Goal: Use online tool/utility: Utilize a website feature to perform a specific function

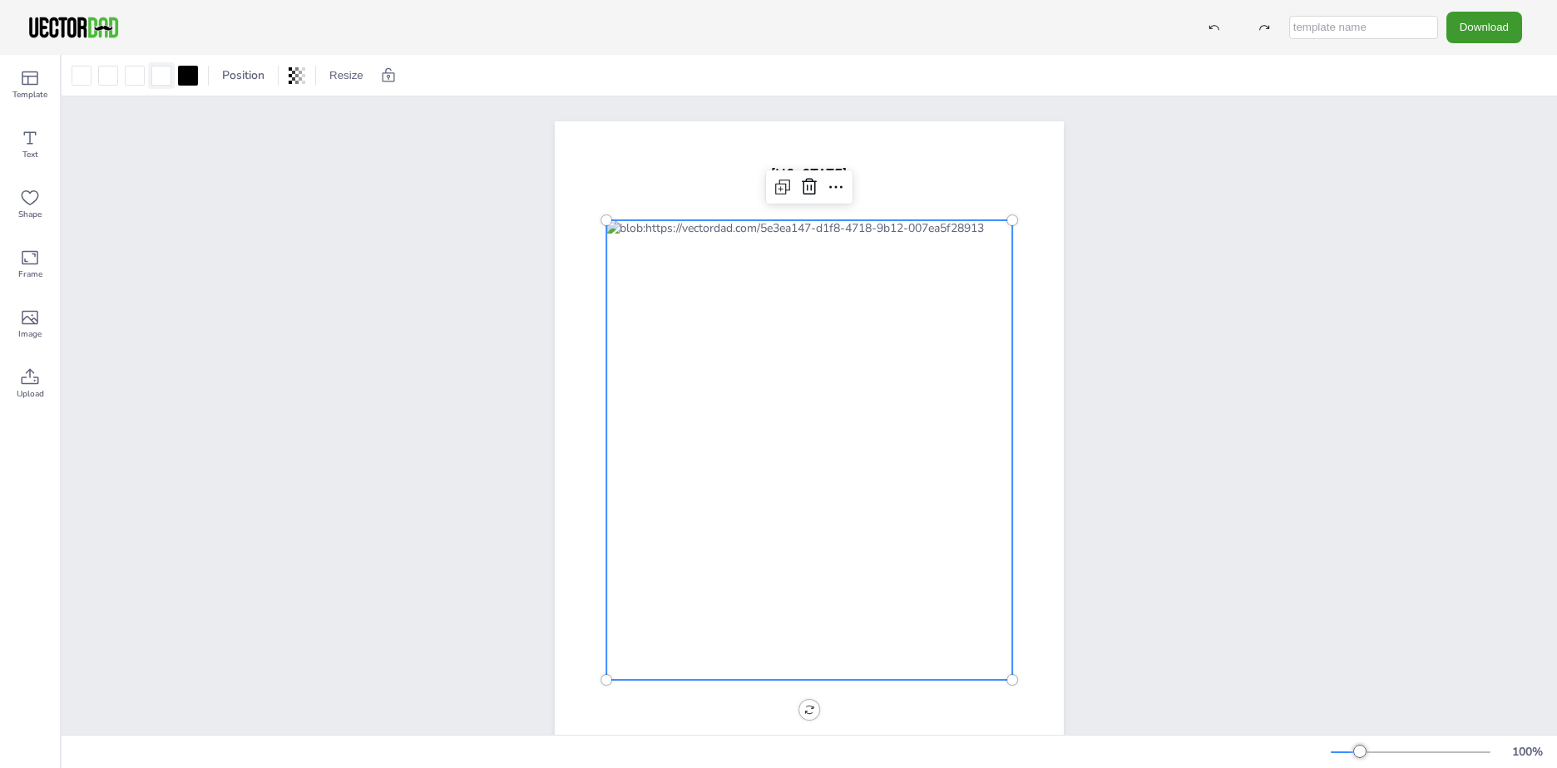
click at [157, 81] on div at bounding box center [161, 76] width 20 height 20
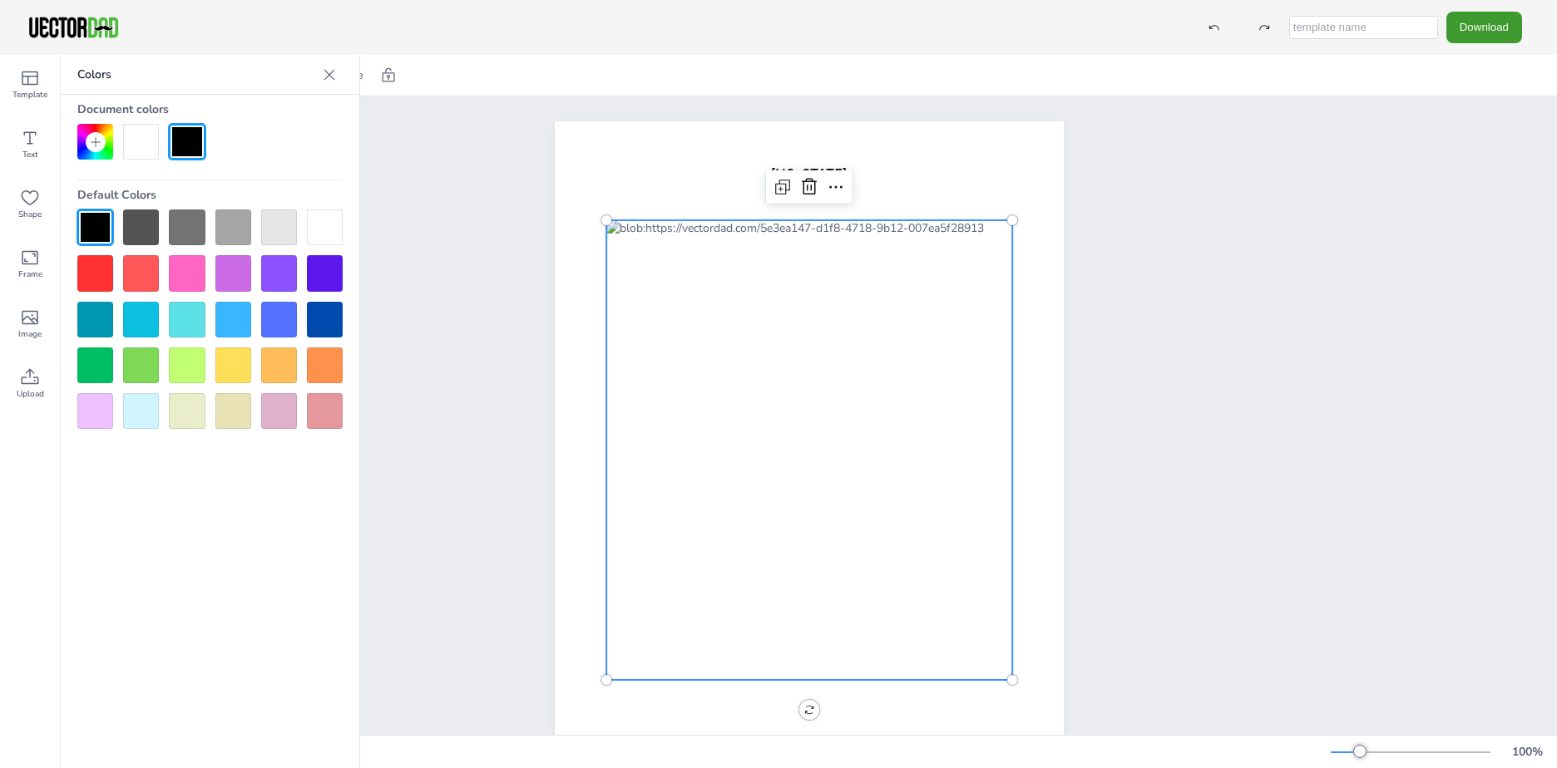
click at [105, 411] on div at bounding box center [95, 411] width 36 height 36
click at [681, 274] on div at bounding box center [809, 450] width 406 height 460
click at [638, 267] on div at bounding box center [809, 450] width 406 height 460
click at [769, 347] on div at bounding box center [809, 450] width 406 height 460
click at [805, 185] on icon at bounding box center [809, 186] width 15 height 17
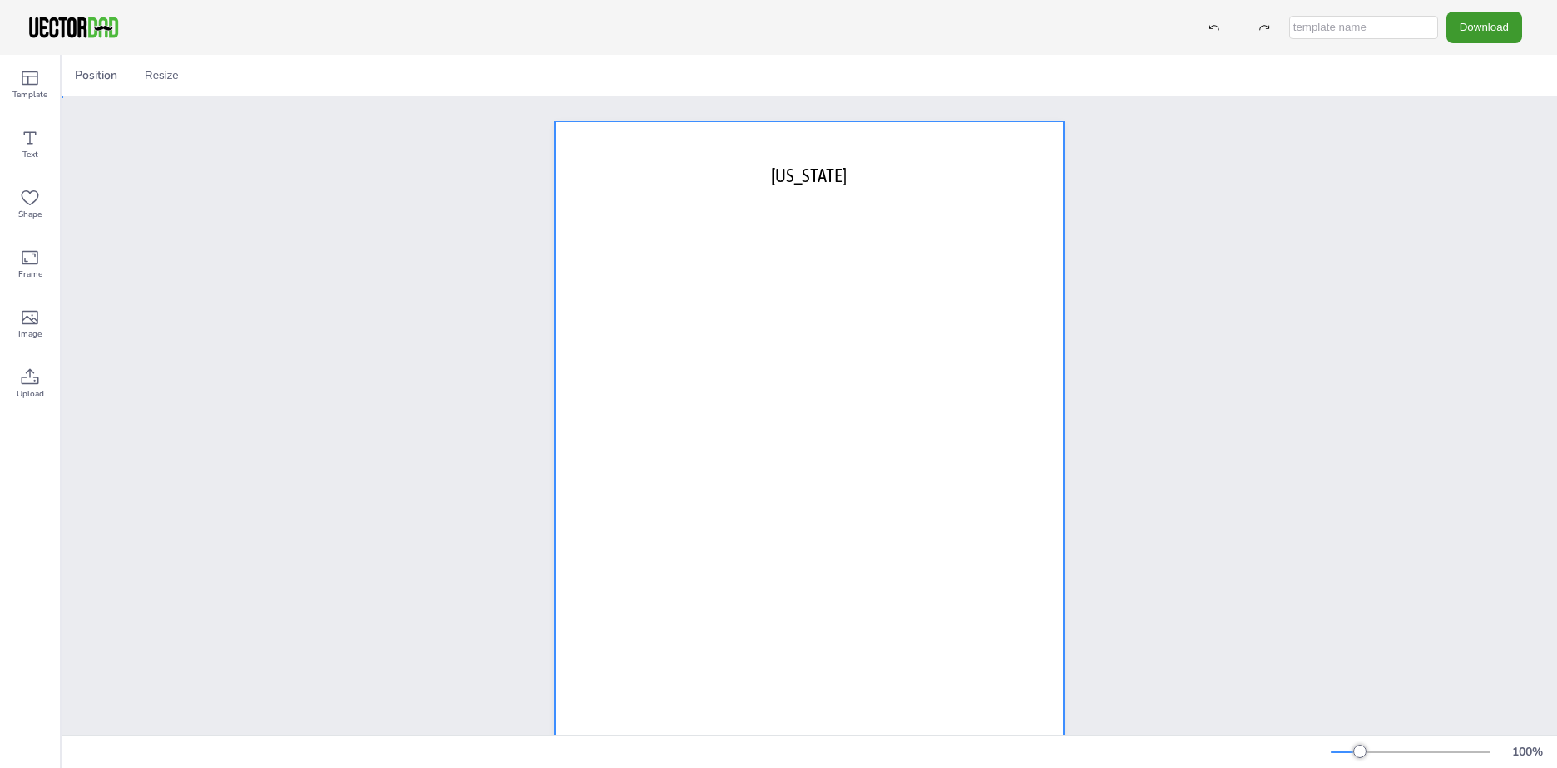
click at [842, 527] on div at bounding box center [809, 450] width 509 height 658
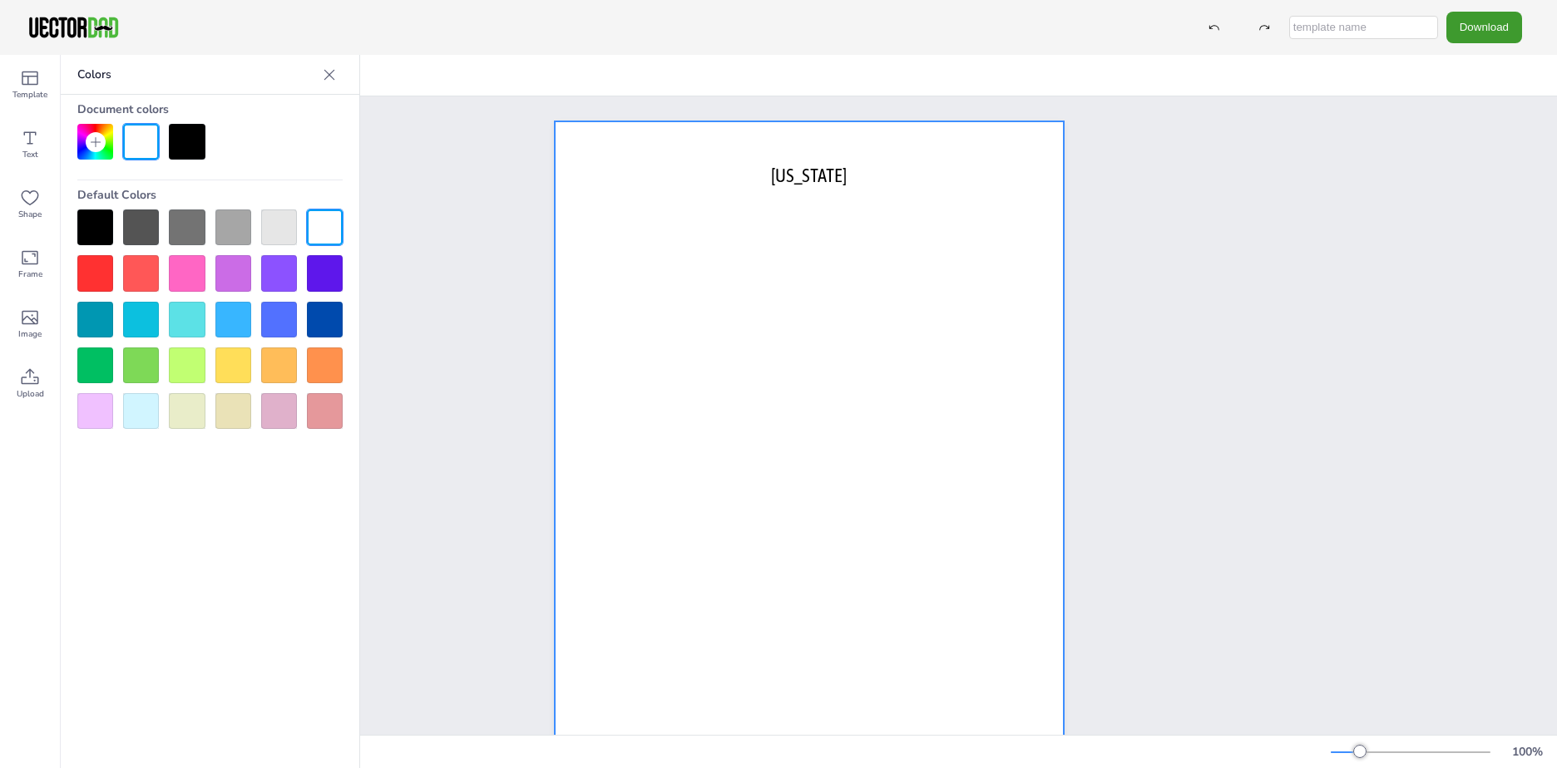
click at [192, 146] on div at bounding box center [187, 142] width 36 height 36
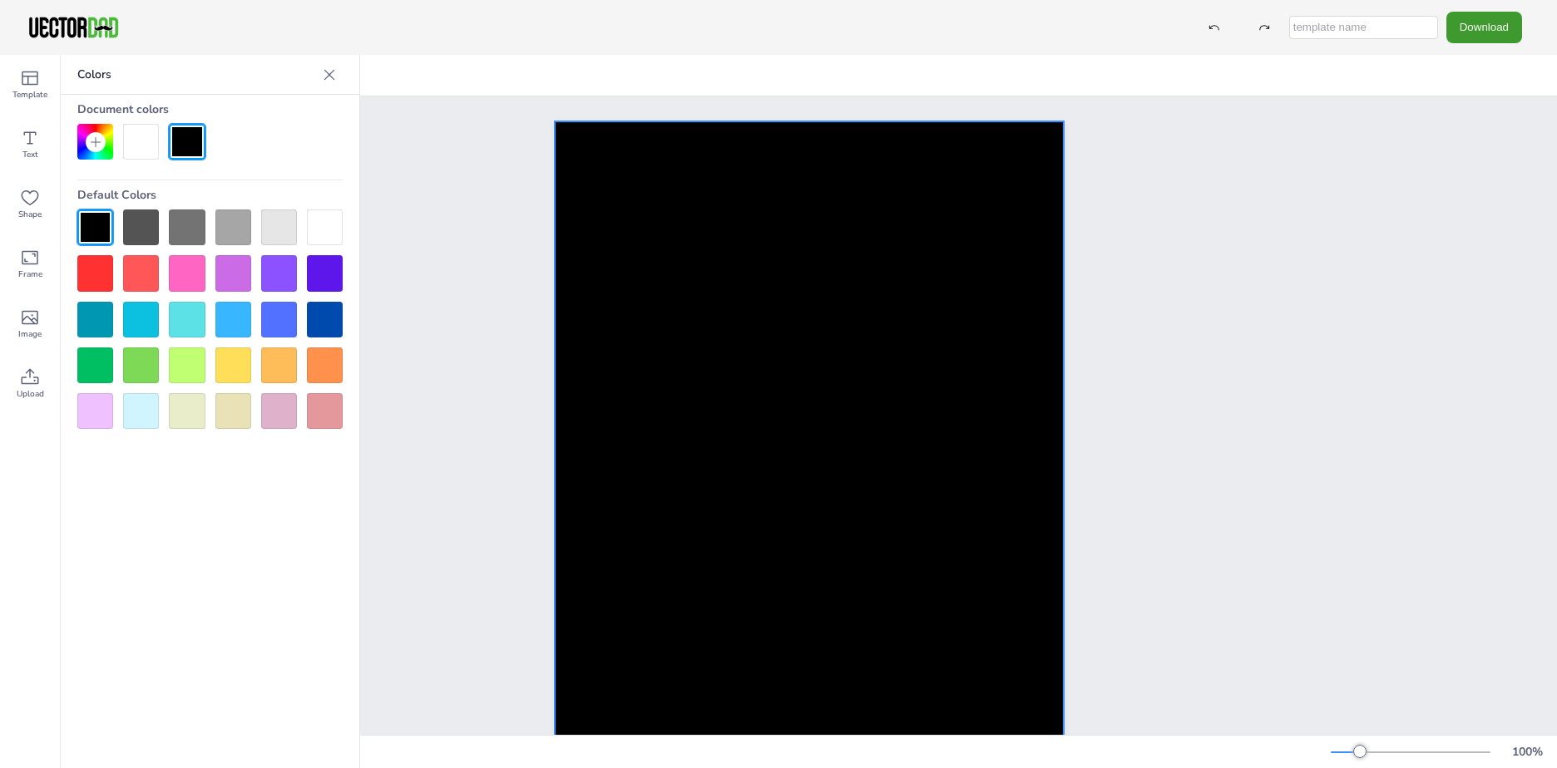
click at [152, 146] on div at bounding box center [141, 142] width 36 height 36
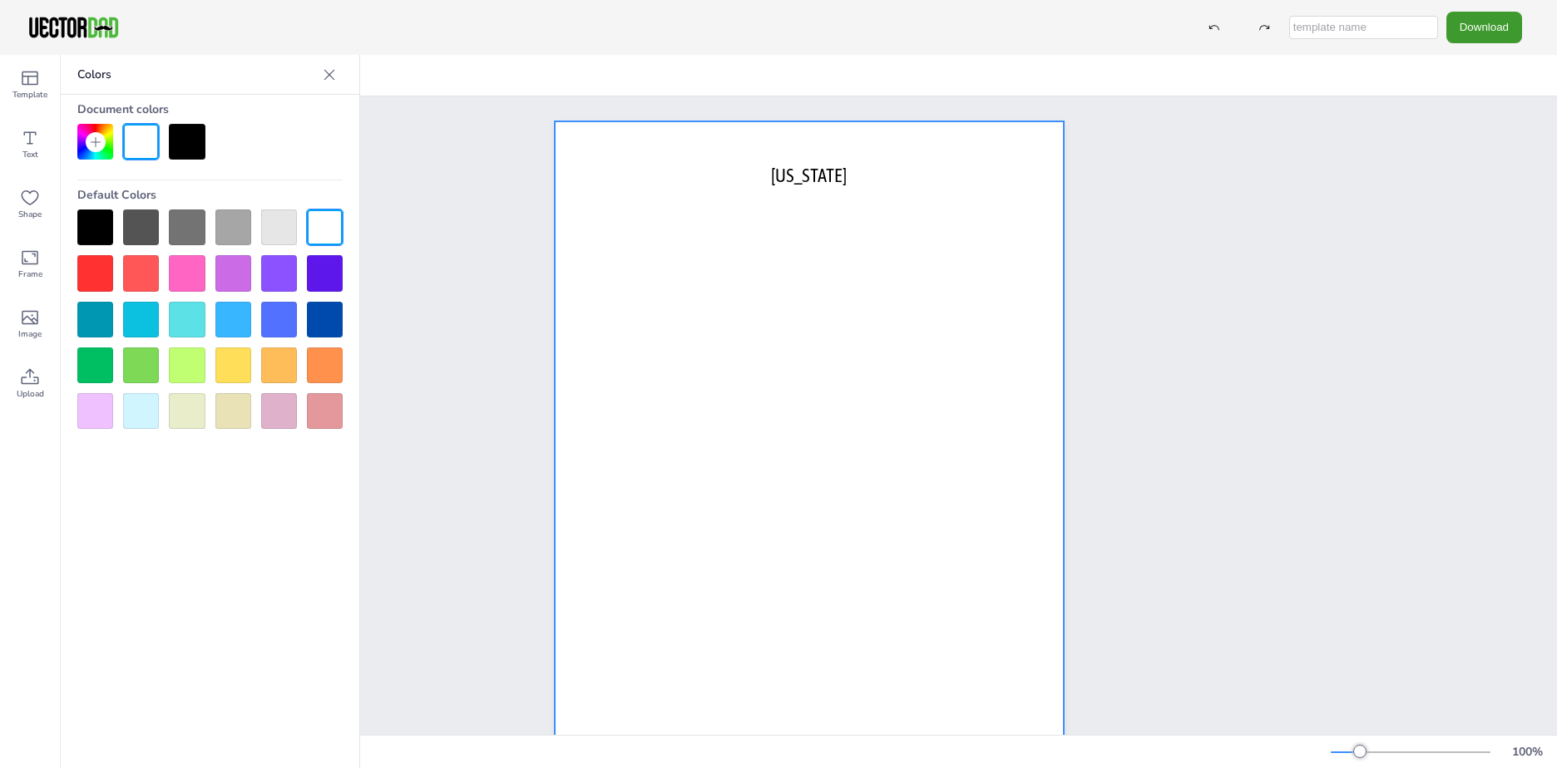
click at [281, 225] on div at bounding box center [279, 228] width 36 height 36
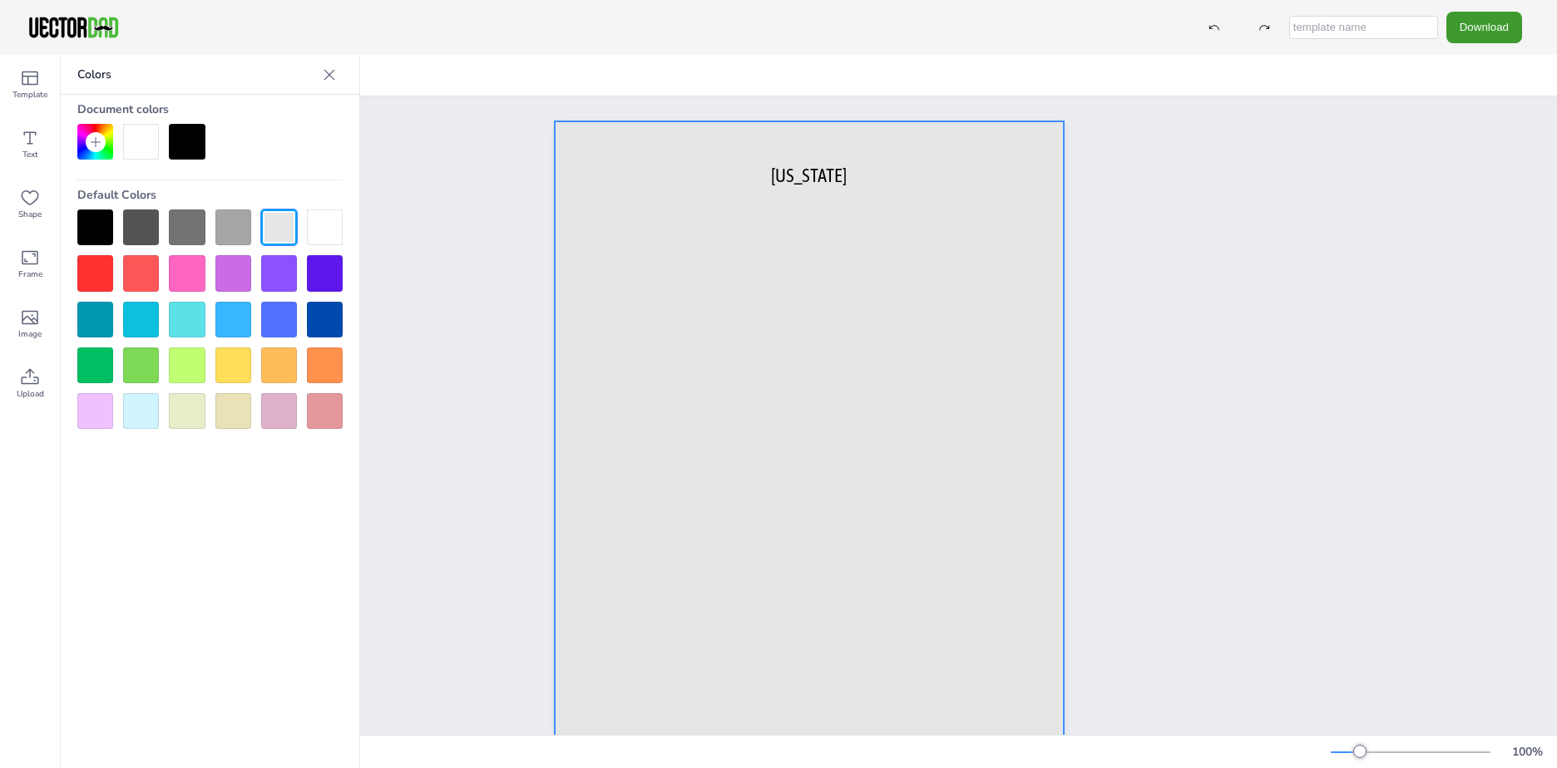
click at [281, 225] on div at bounding box center [279, 228] width 36 height 36
click at [330, 224] on div at bounding box center [325, 228] width 36 height 36
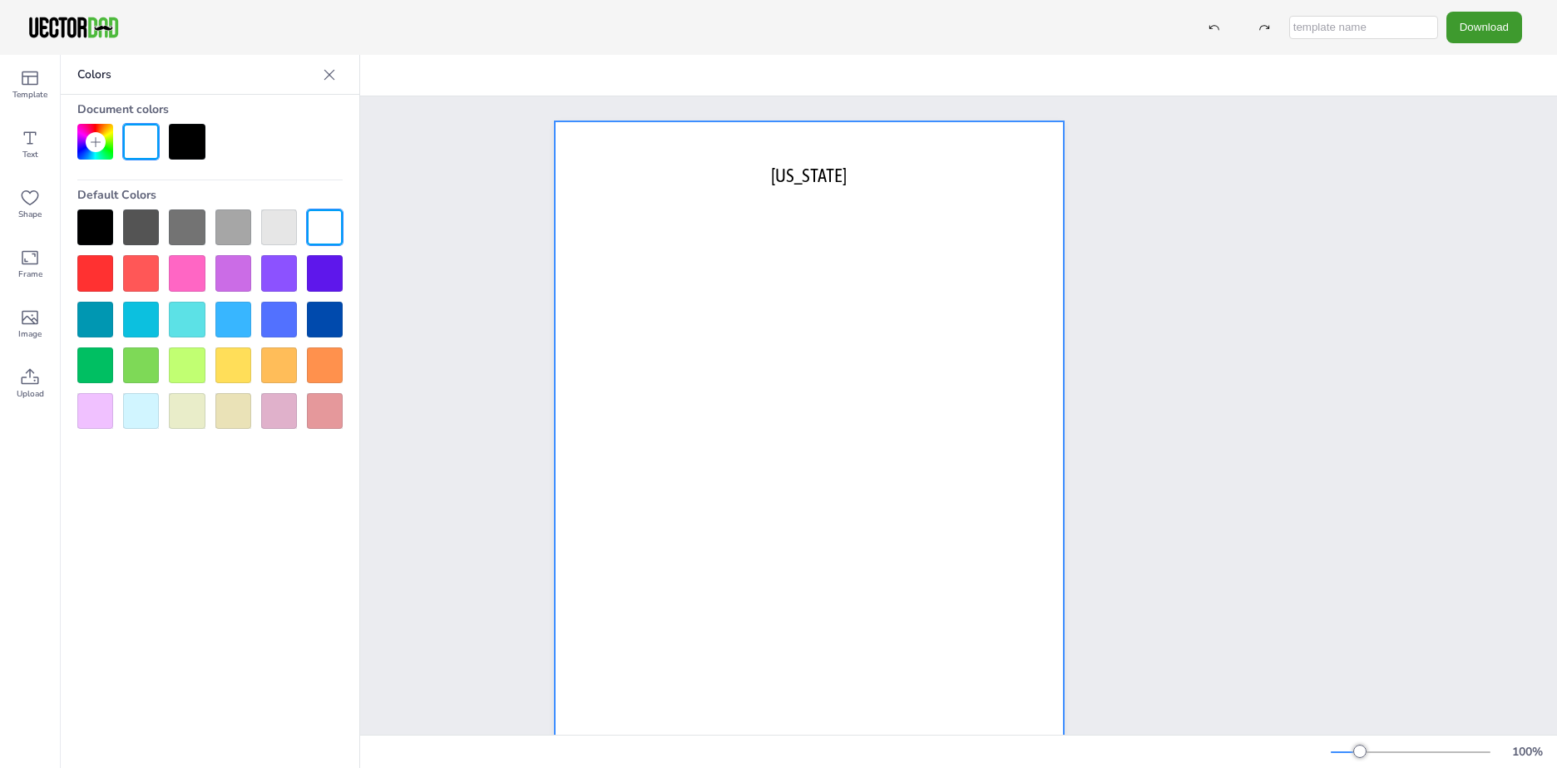
click at [94, 148] on icon at bounding box center [95, 142] width 13 height 13
click at [319, 131] on div at bounding box center [209, 142] width 265 height 36
click at [269, 418] on div at bounding box center [279, 411] width 36 height 36
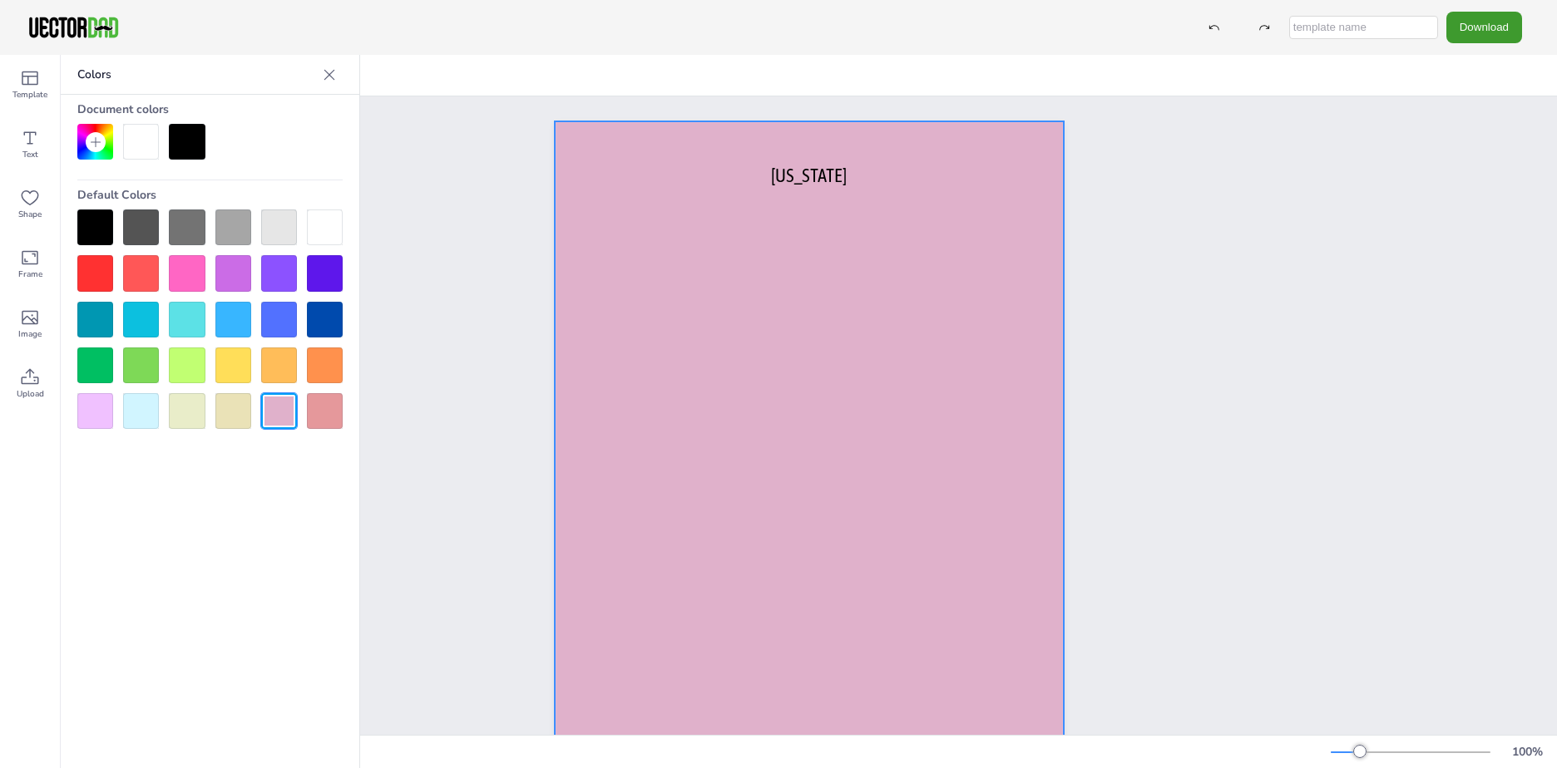
click at [332, 74] on icon at bounding box center [329, 75] width 17 height 17
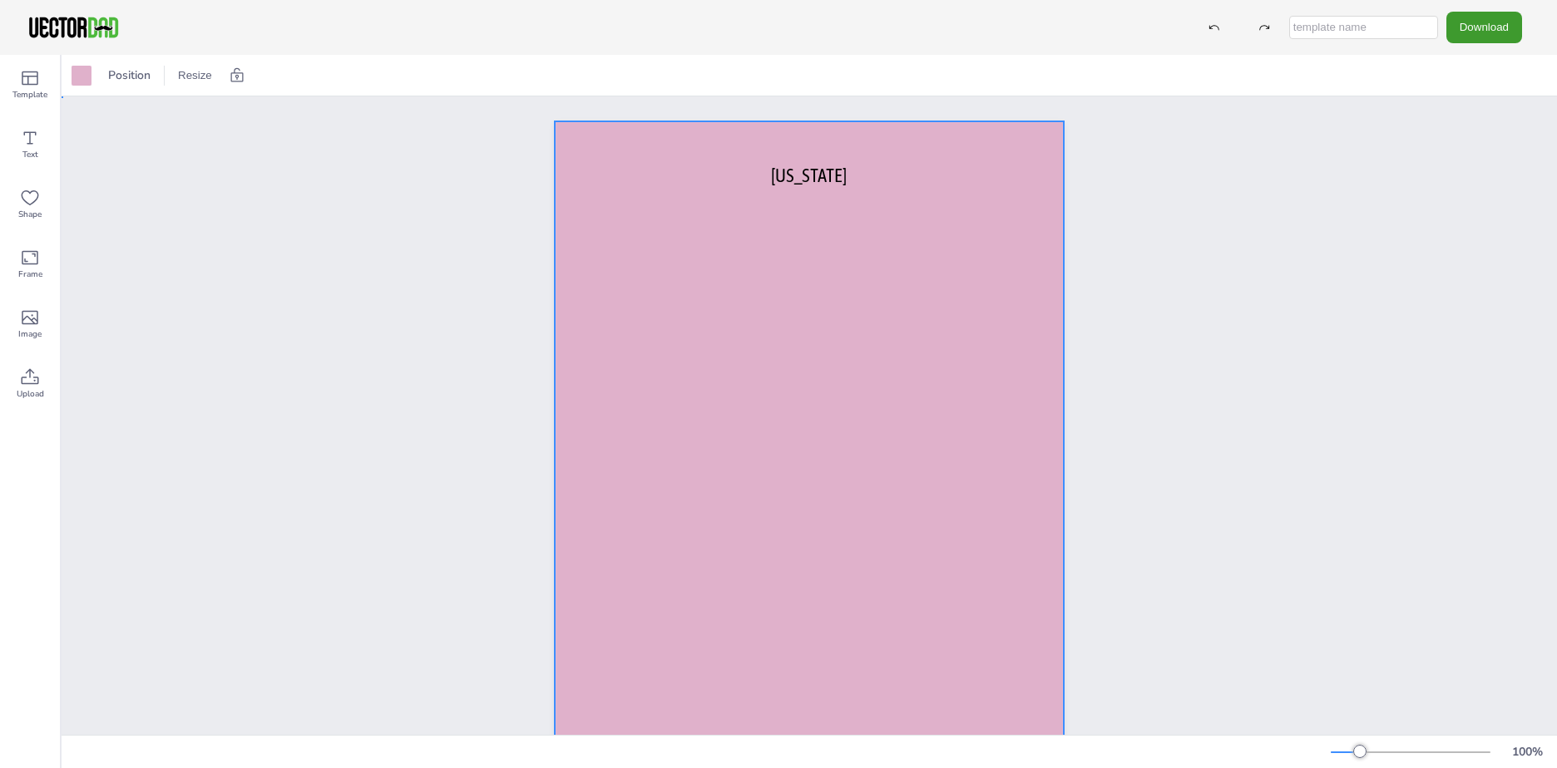
click at [713, 348] on div at bounding box center [809, 450] width 509 height 658
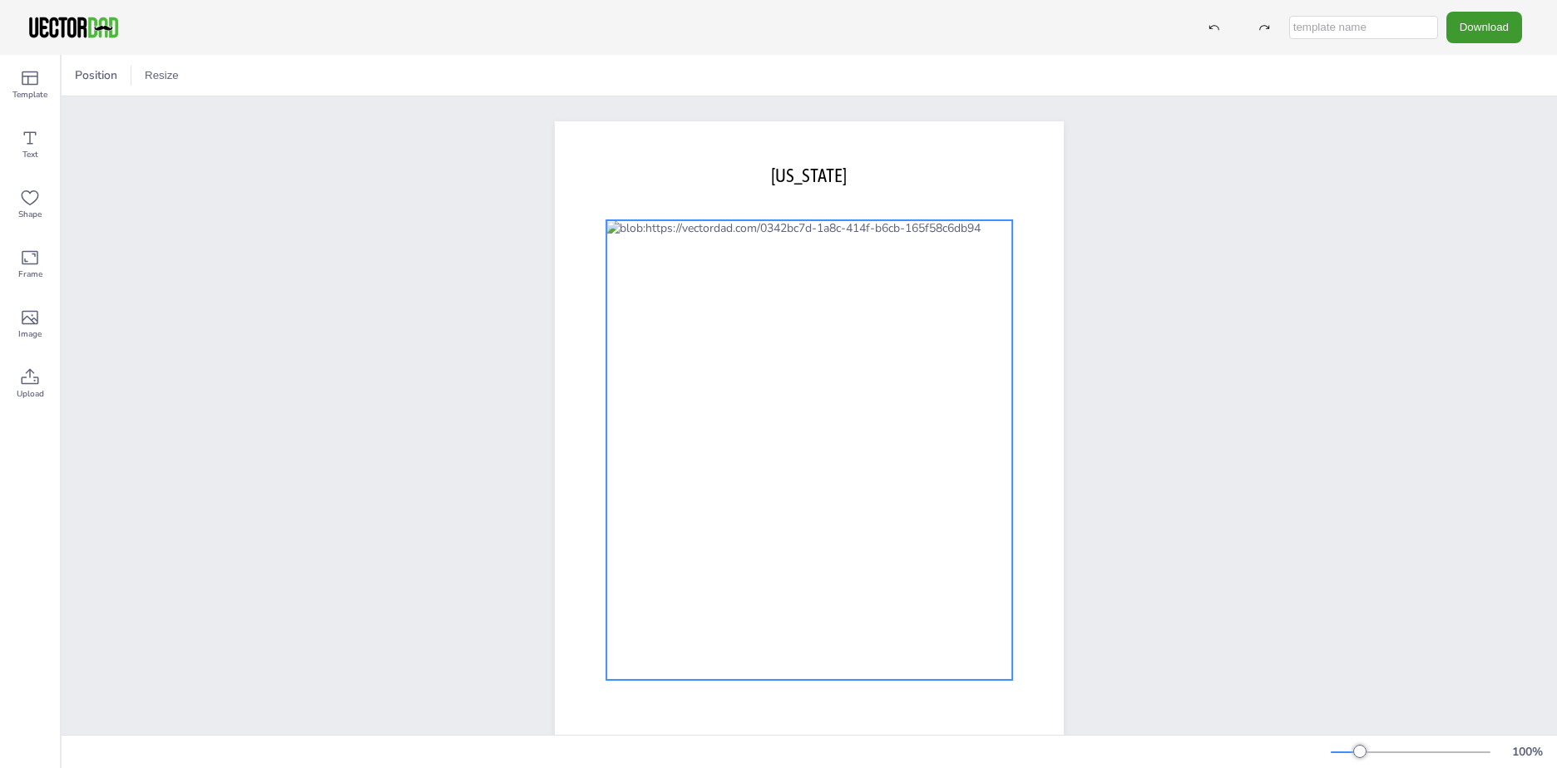
click at [636, 250] on div at bounding box center [809, 450] width 406 height 460
click at [162, 73] on div at bounding box center [161, 76] width 20 height 20
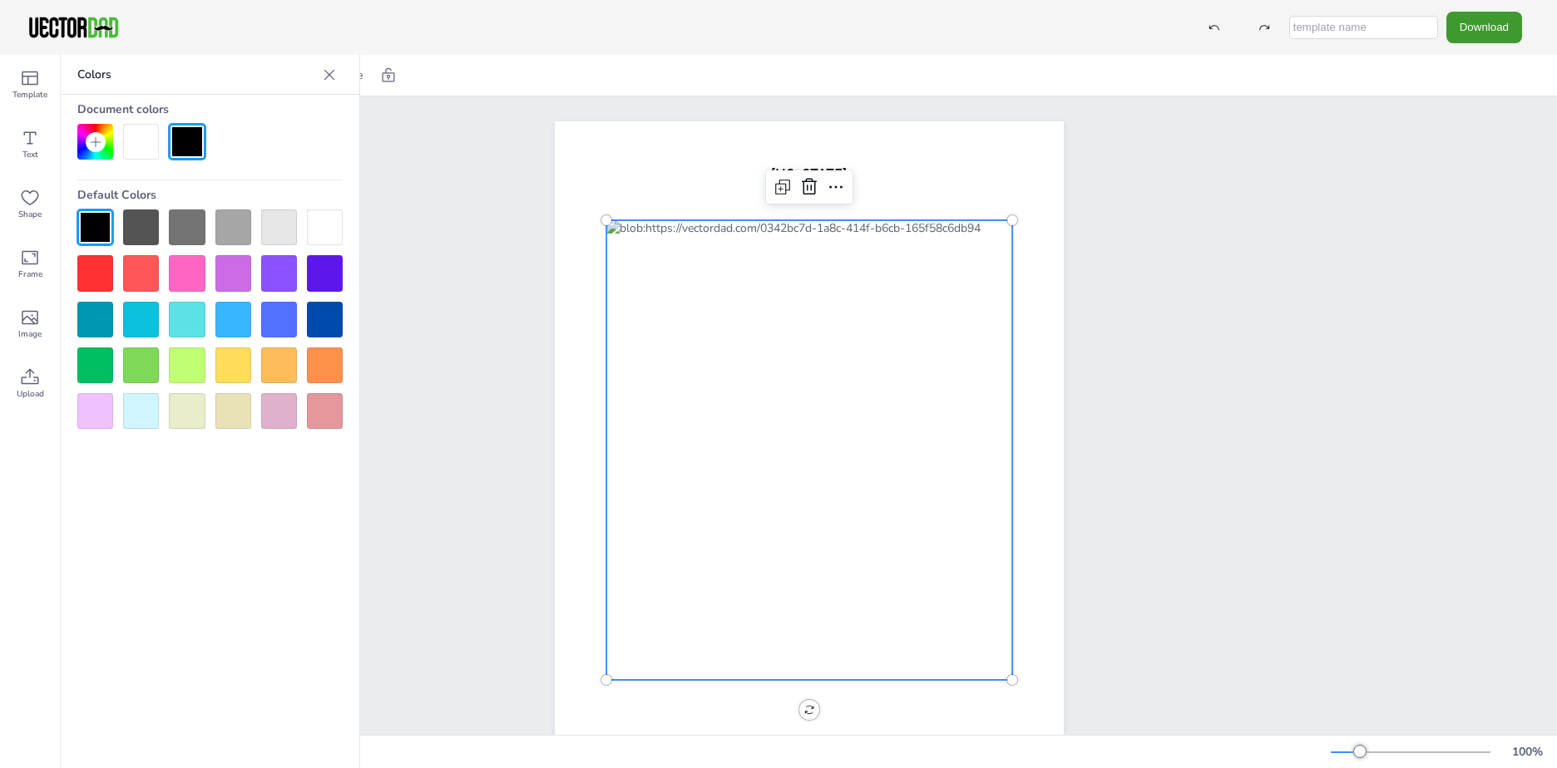
click at [333, 71] on icon at bounding box center [329, 74] width 11 height 11
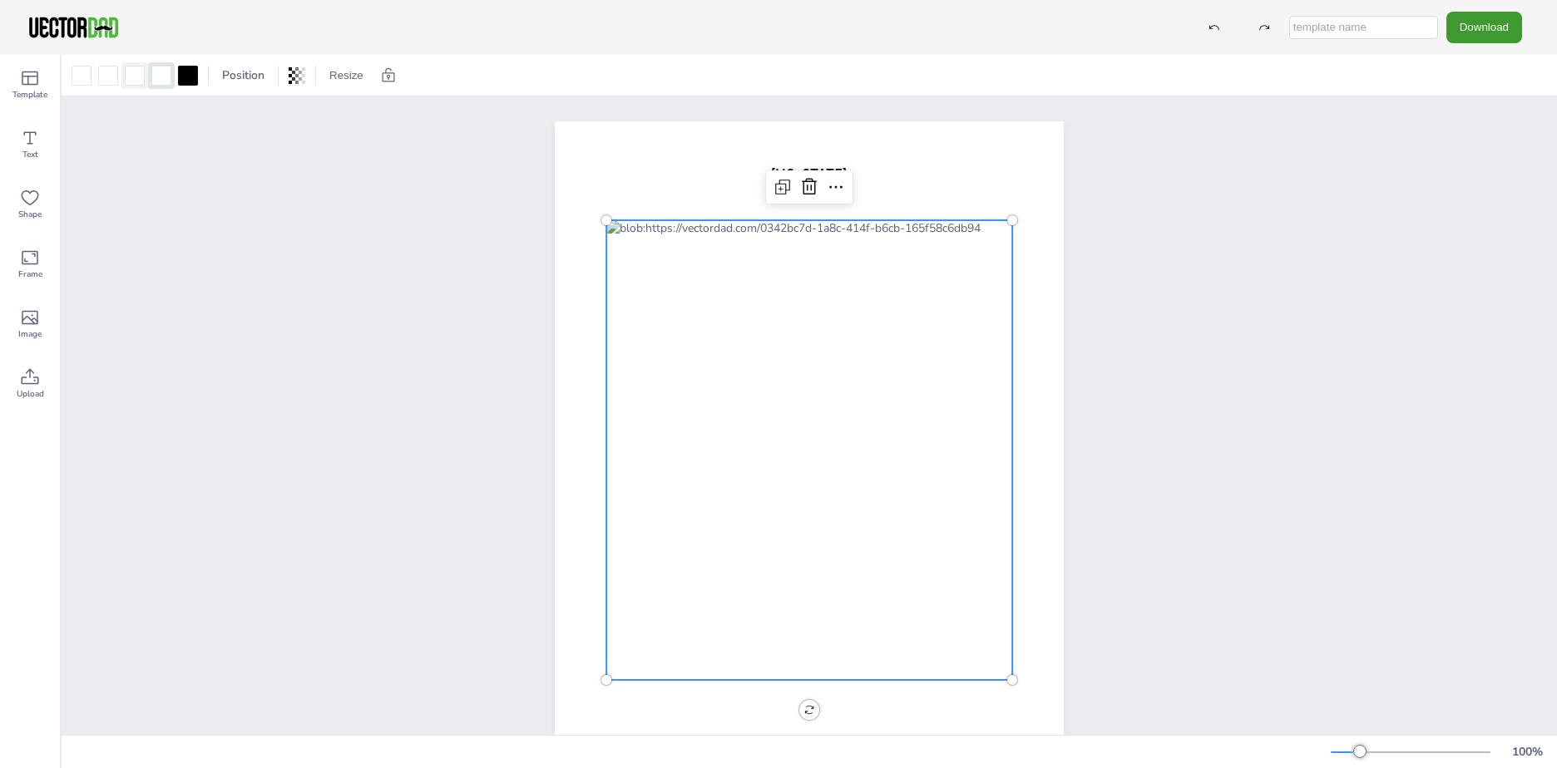
click at [138, 71] on div at bounding box center [135, 76] width 20 height 20
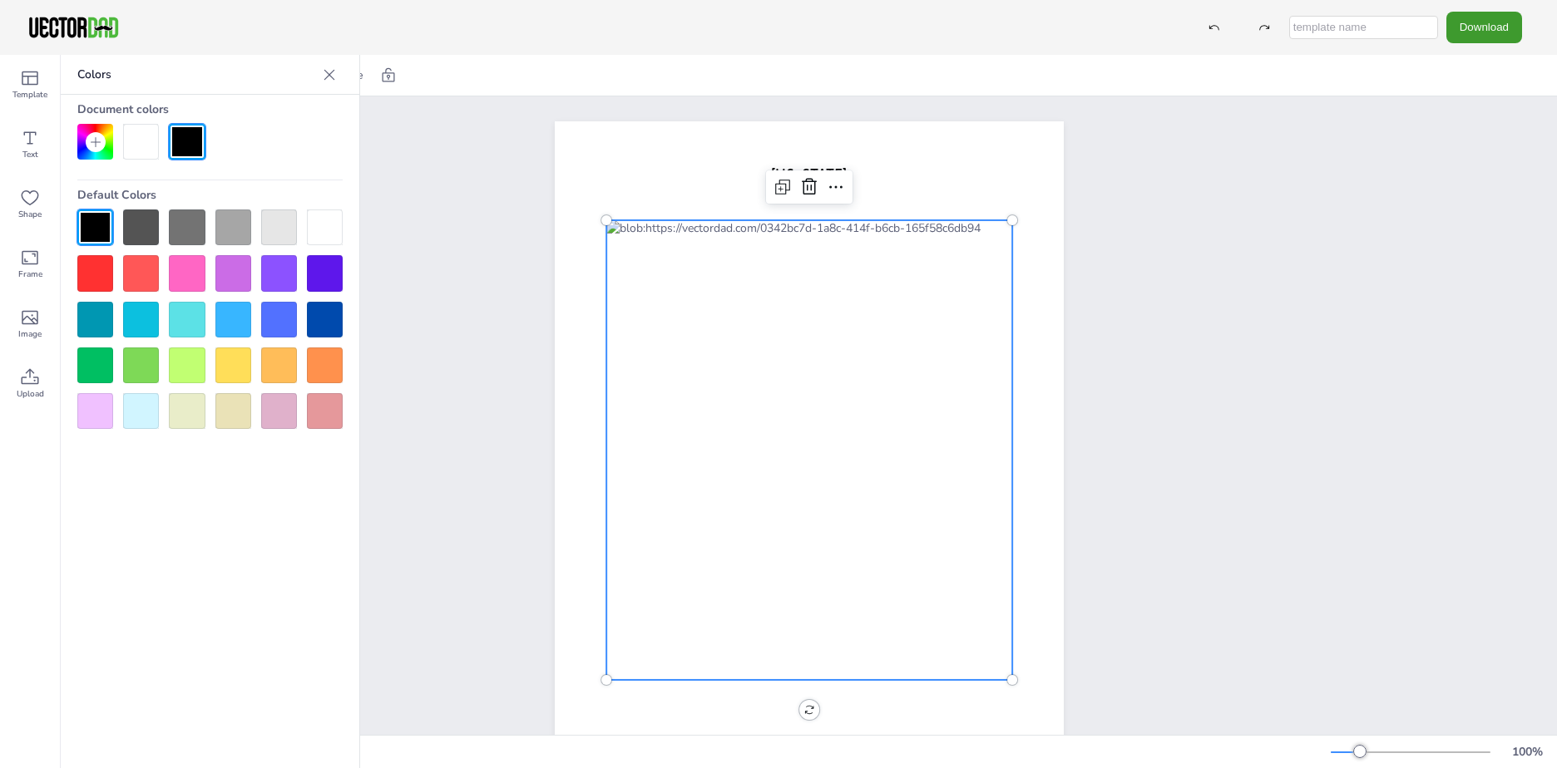
click at [338, 77] on div at bounding box center [329, 75] width 27 height 27
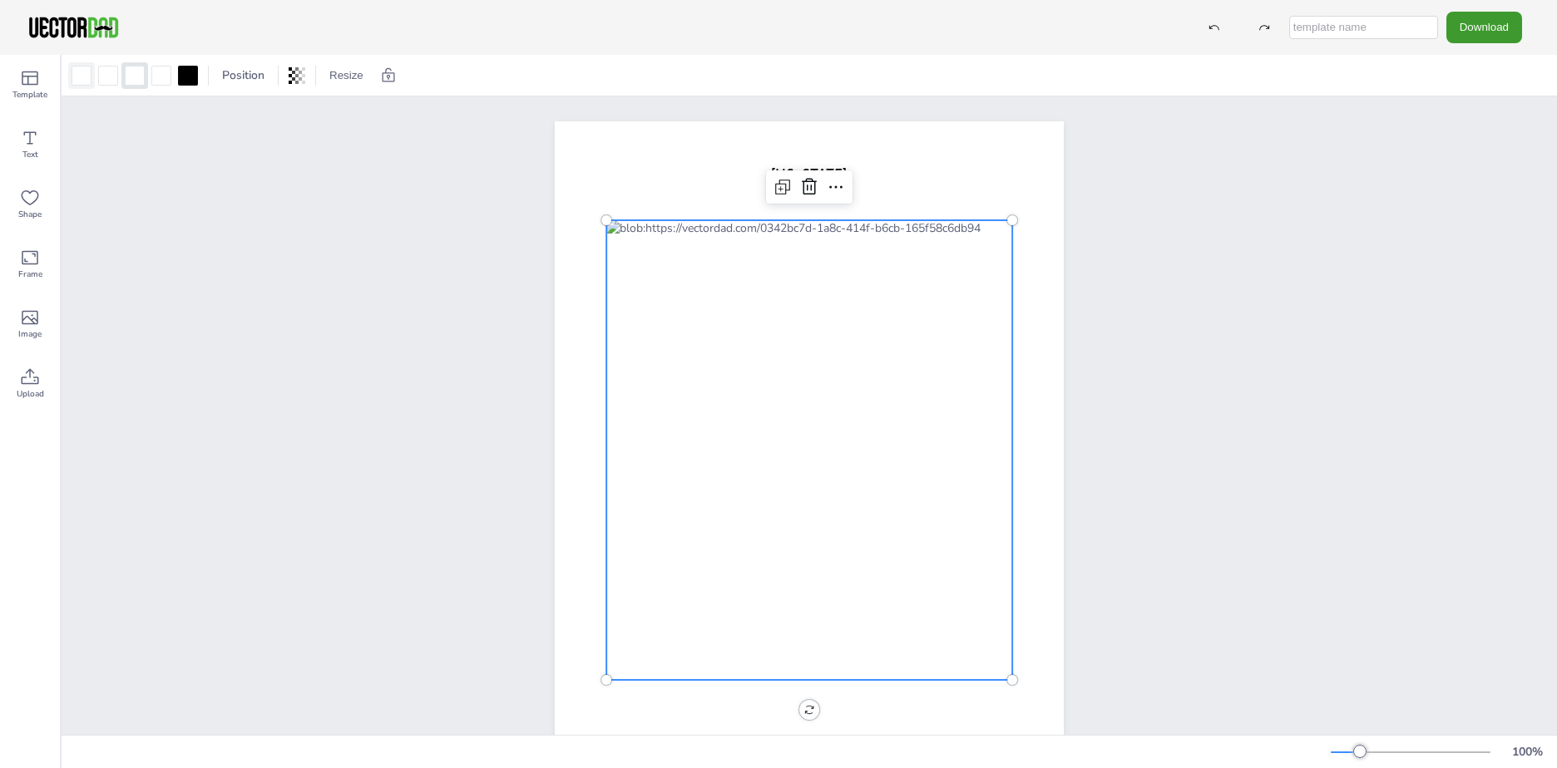
click at [82, 72] on div at bounding box center [82, 76] width 20 height 20
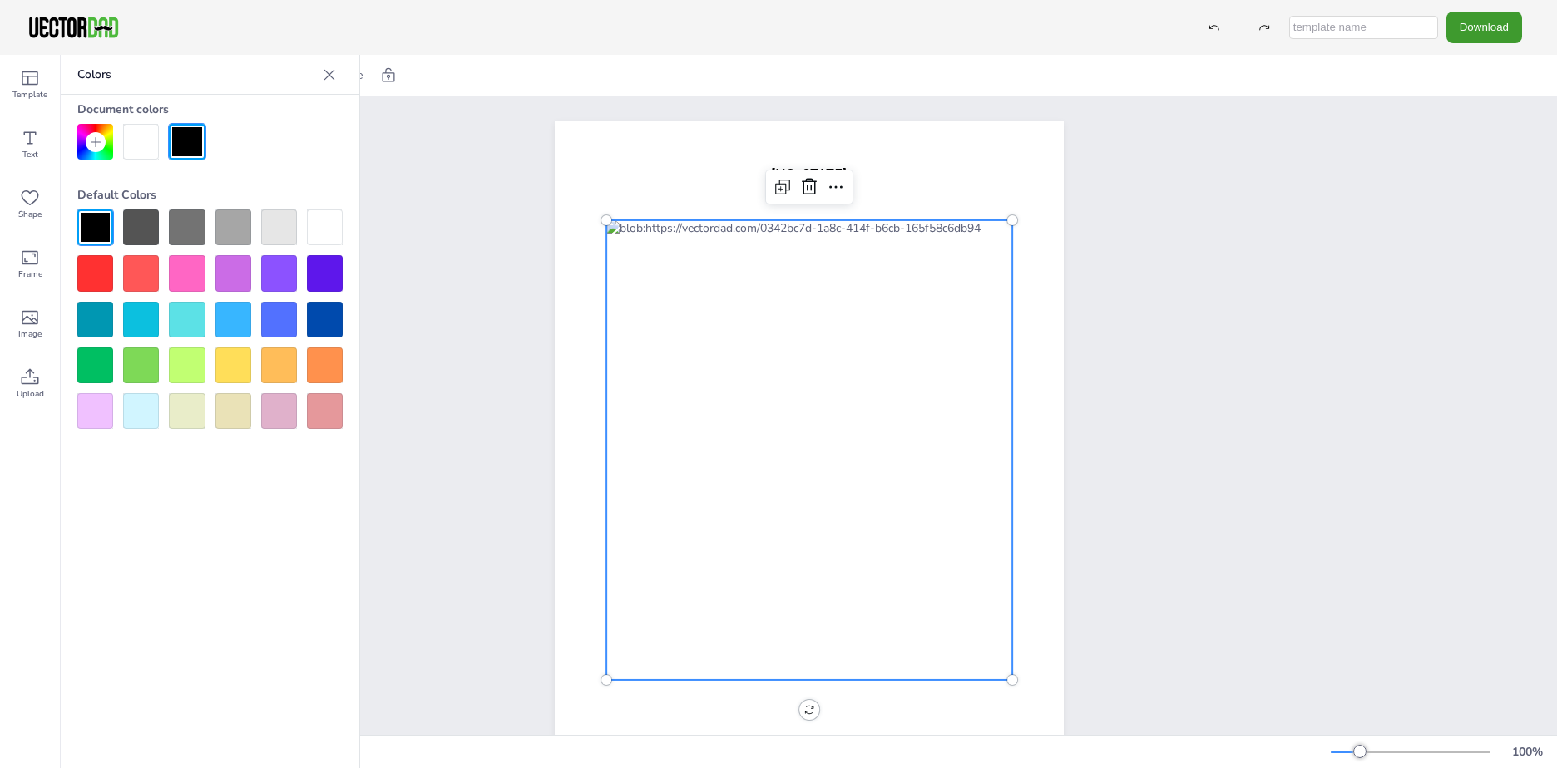
click at [96, 415] on div at bounding box center [95, 411] width 36 height 36
click at [827, 192] on icon at bounding box center [836, 187] width 20 height 20
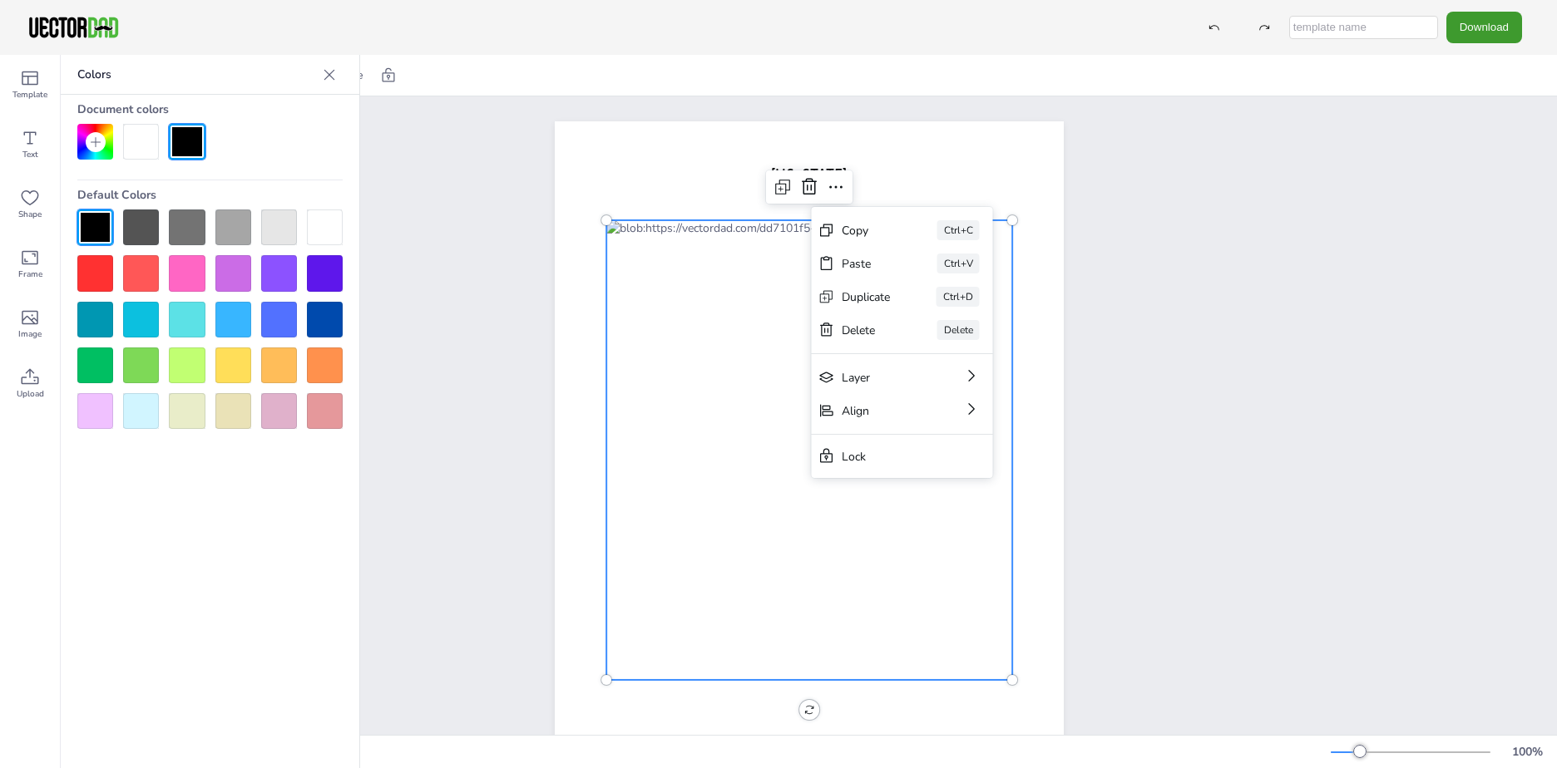
click at [785, 261] on div at bounding box center [809, 450] width 406 height 460
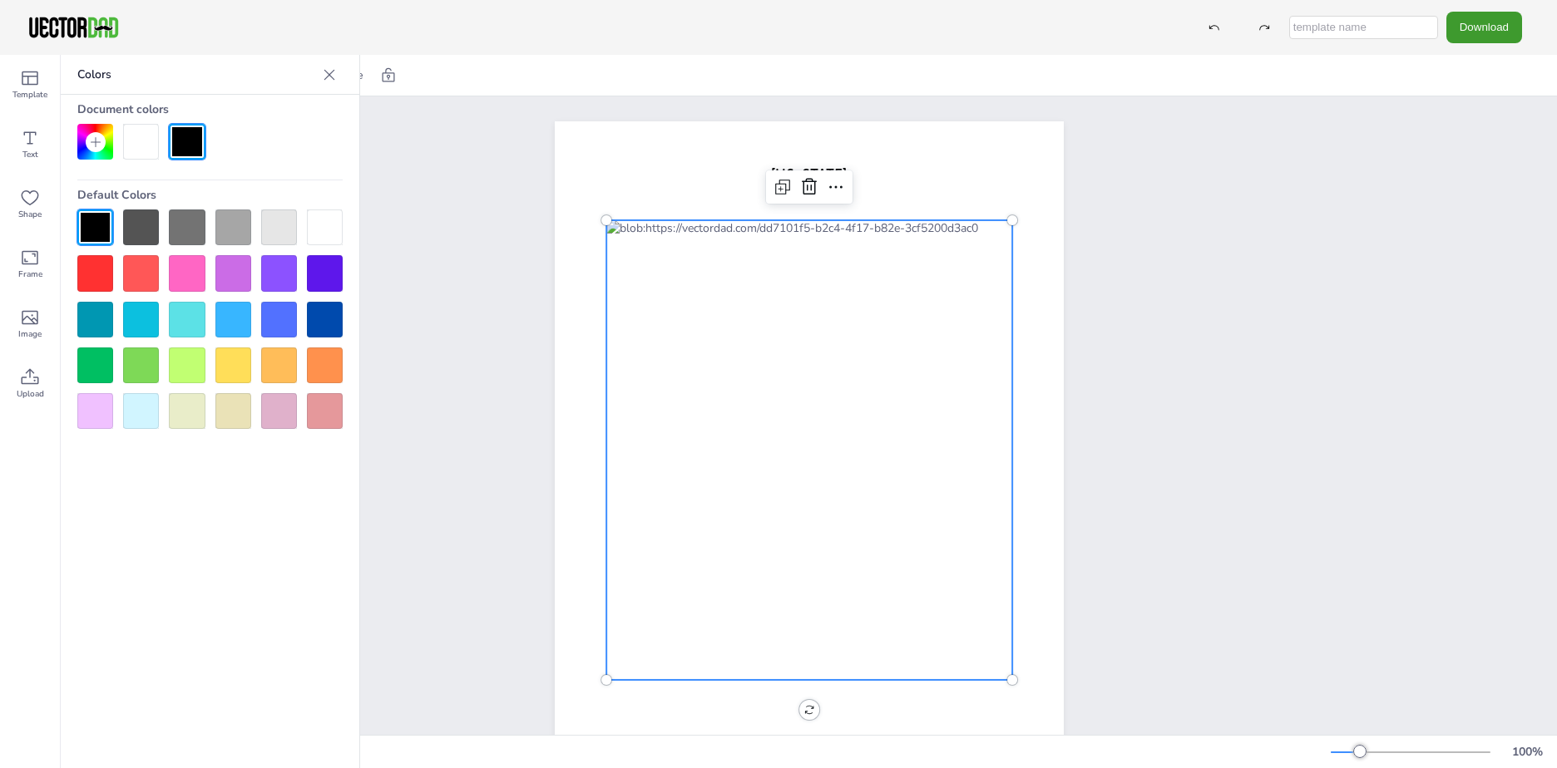
click at [785, 261] on div at bounding box center [809, 450] width 406 height 460
click at [765, 252] on div at bounding box center [809, 450] width 406 height 460
click at [829, 245] on div at bounding box center [809, 450] width 406 height 460
click at [645, 274] on div at bounding box center [809, 450] width 406 height 460
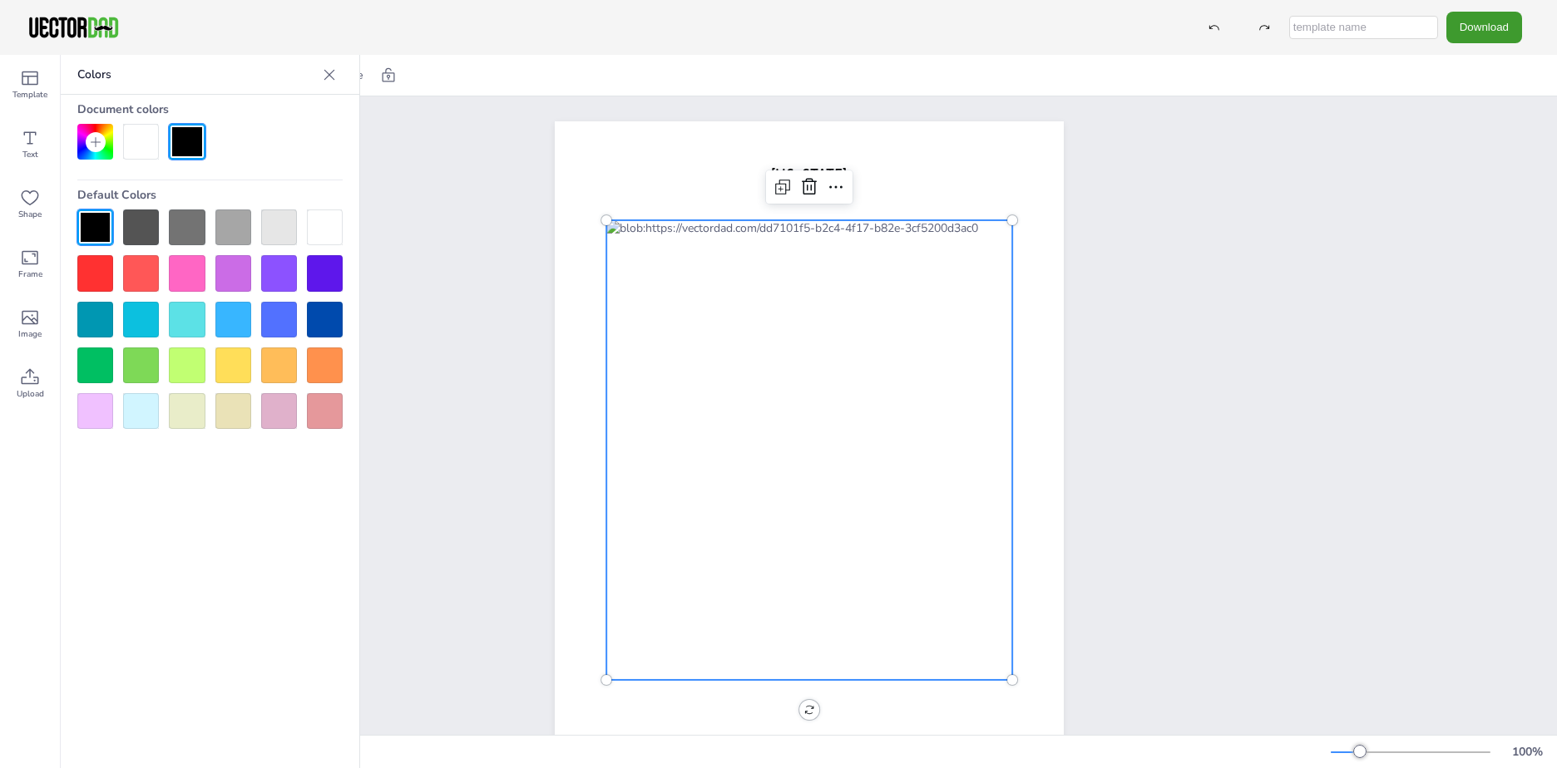
click at [645, 274] on div at bounding box center [809, 450] width 406 height 460
click at [647, 335] on div at bounding box center [809, 450] width 406 height 460
click at [750, 335] on div at bounding box center [809, 450] width 406 height 460
click at [338, 78] on div at bounding box center [329, 75] width 27 height 27
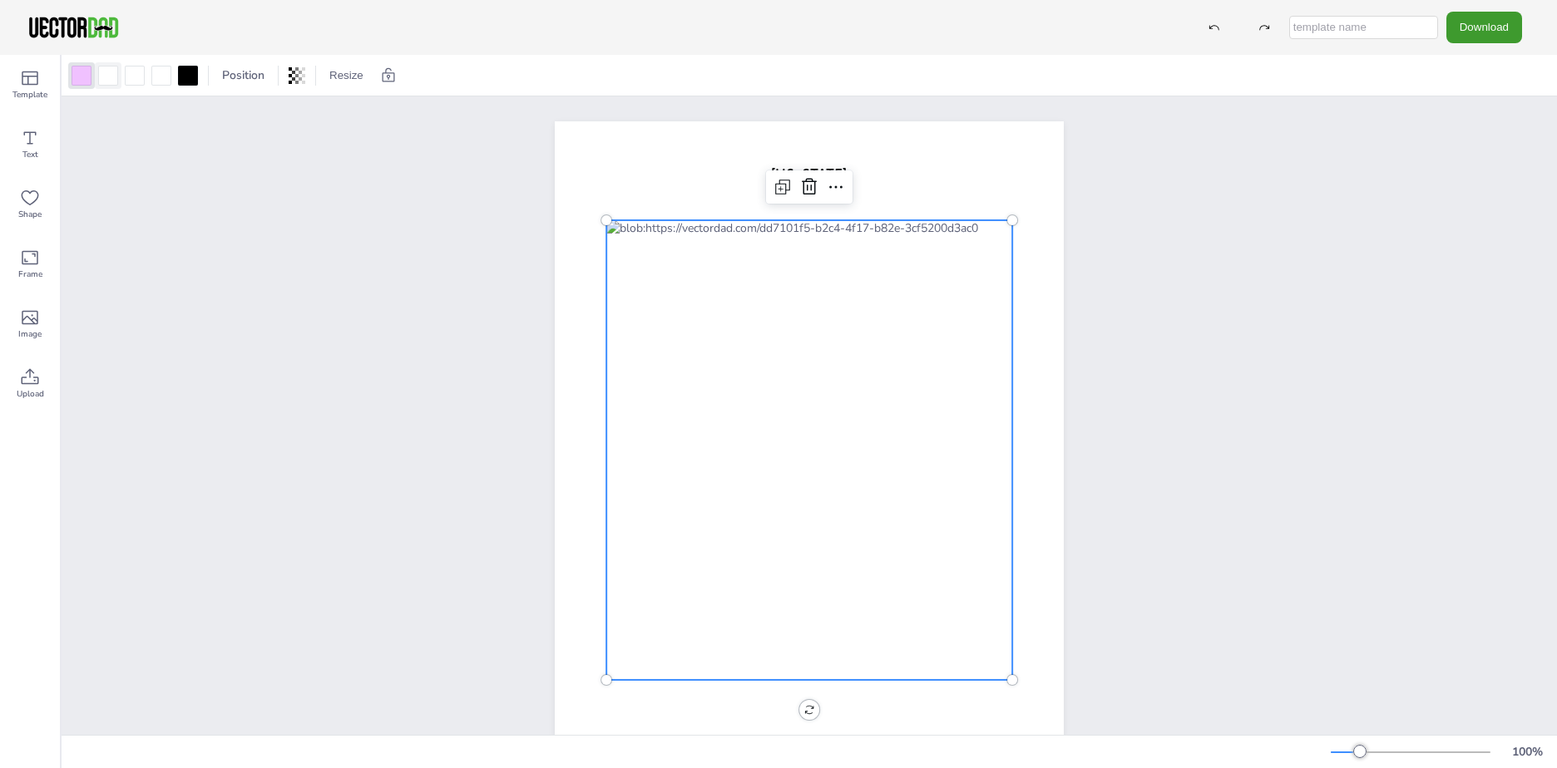
click at [111, 84] on div at bounding box center [108, 76] width 20 height 20
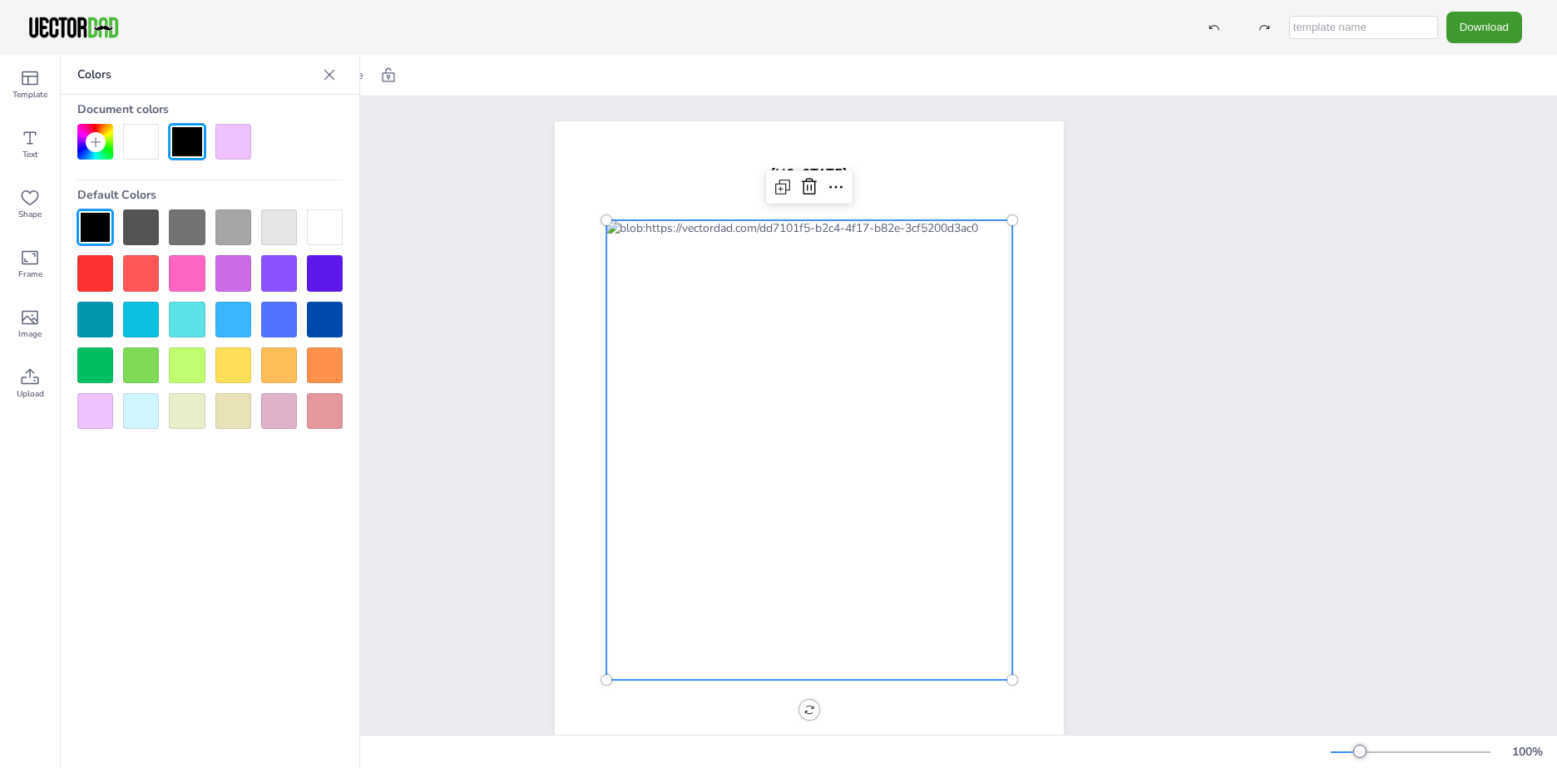
click at [191, 284] on div at bounding box center [187, 273] width 36 height 36
click at [328, 68] on icon at bounding box center [329, 75] width 17 height 17
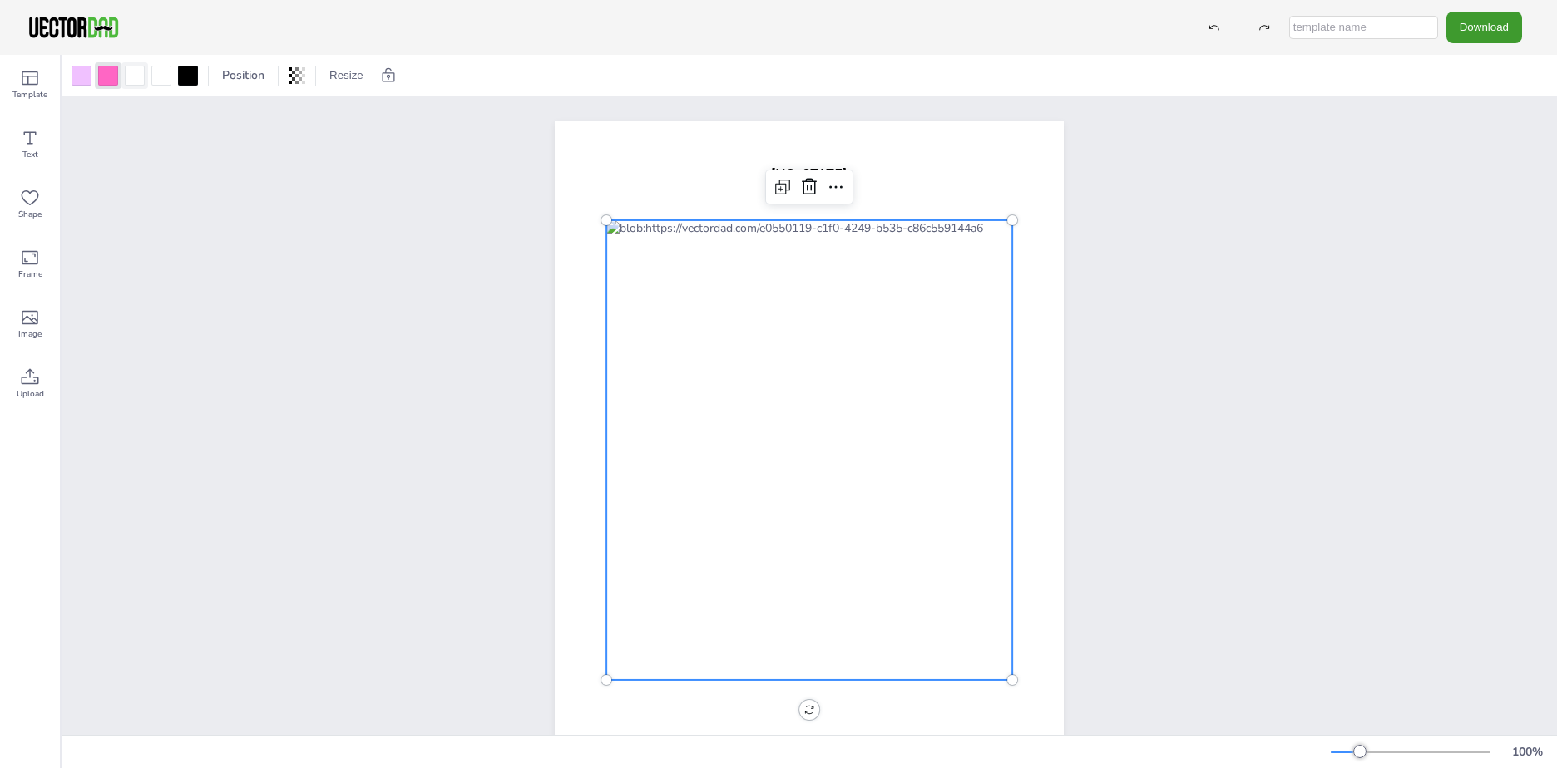
click at [131, 76] on div at bounding box center [135, 76] width 20 height 20
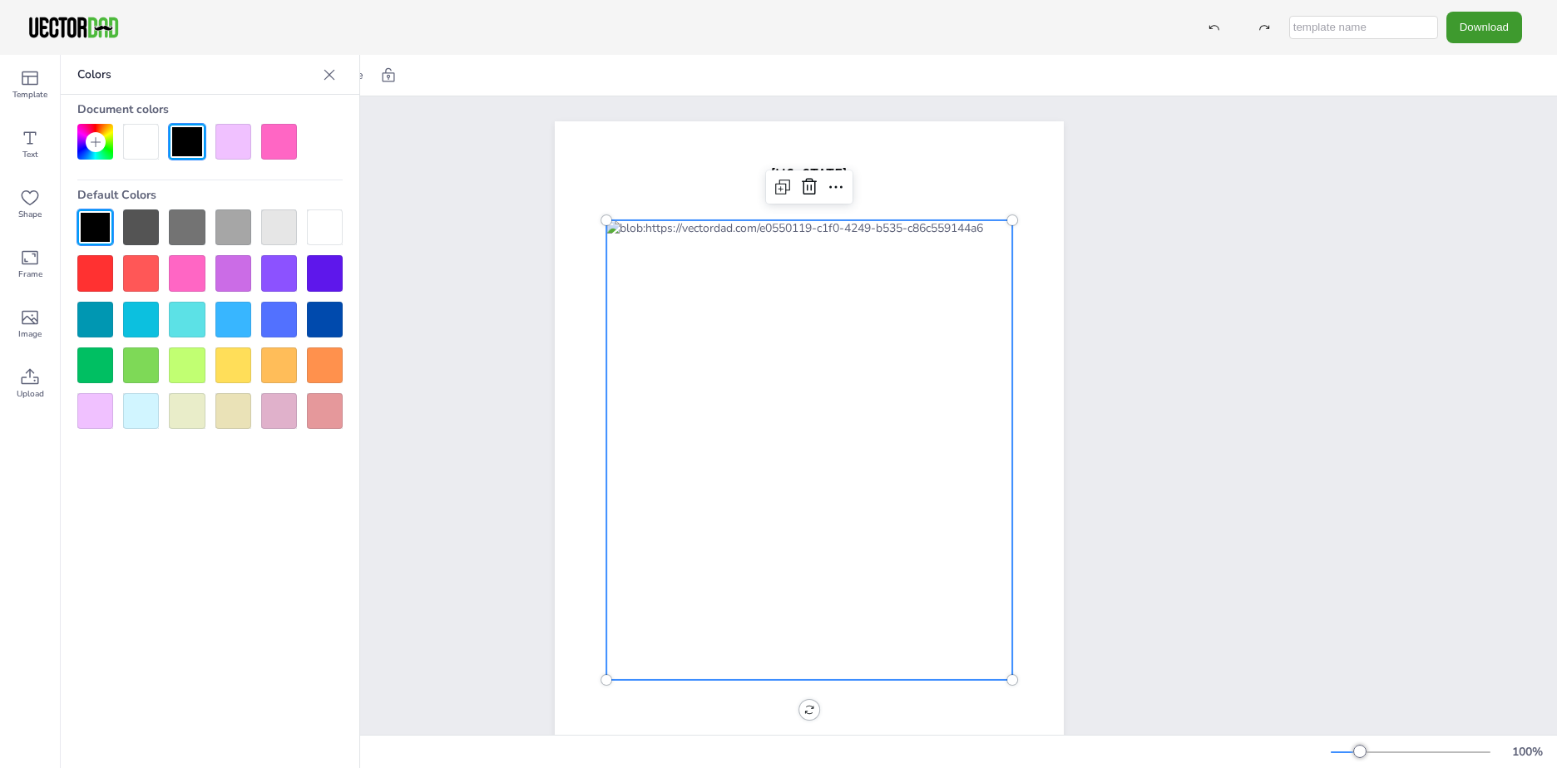
click at [236, 329] on div at bounding box center [233, 320] width 36 height 36
